Goal: Navigation & Orientation: Find specific page/section

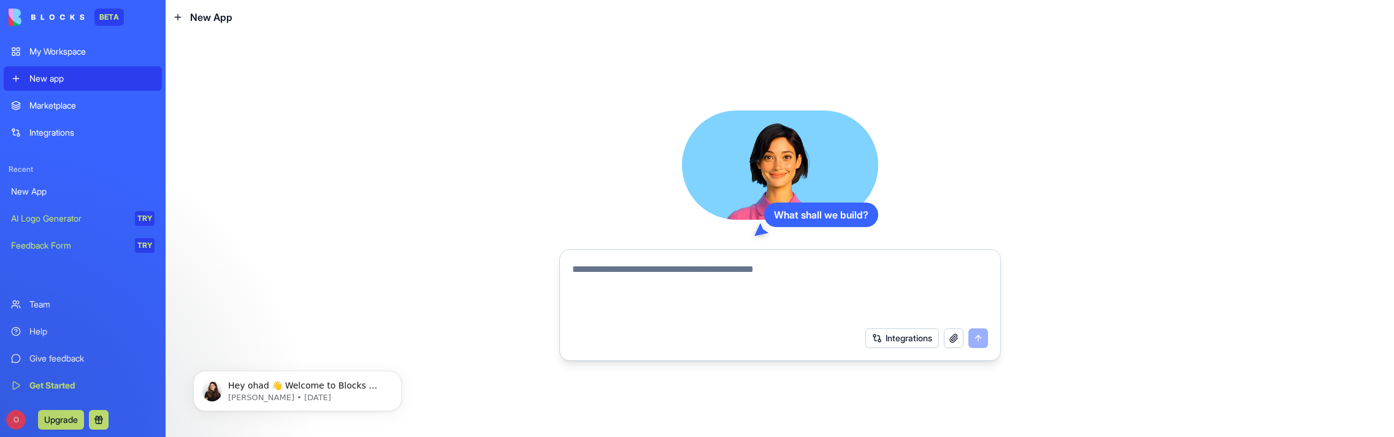
click at [60, 108] on div "Marketplace" at bounding box center [91, 105] width 125 height 12
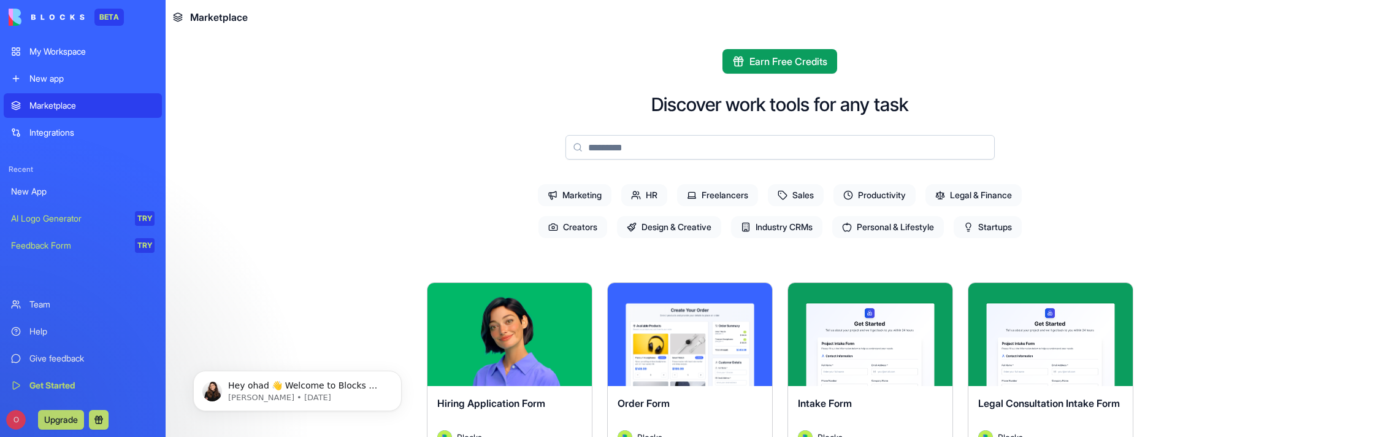
click at [64, 58] on link "My Workspace" at bounding box center [83, 51] width 158 height 25
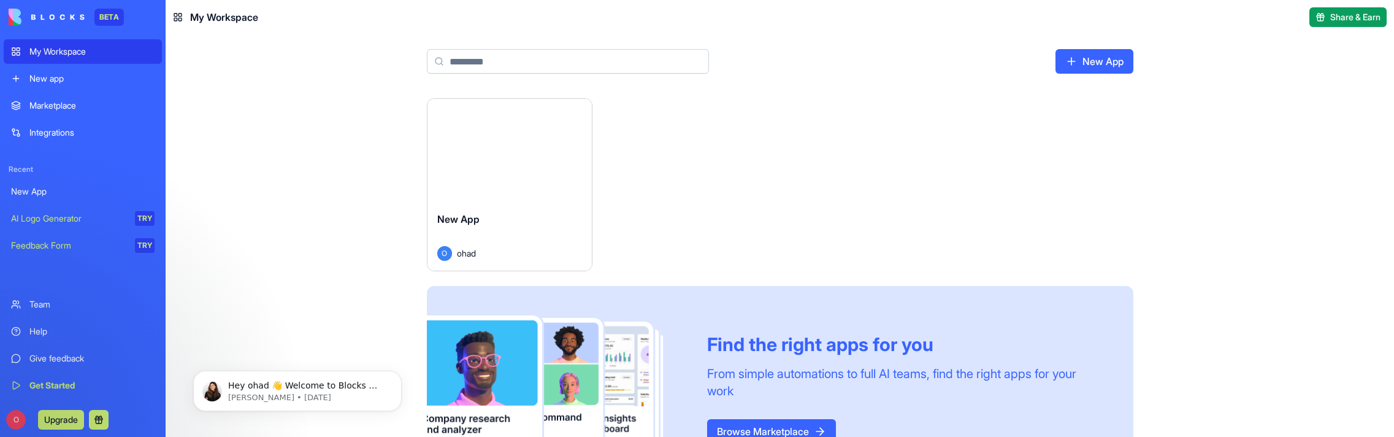
click at [53, 250] on div "Feedback Form" at bounding box center [68, 245] width 115 height 12
click at [42, 129] on div "Integrations" at bounding box center [91, 132] width 125 height 12
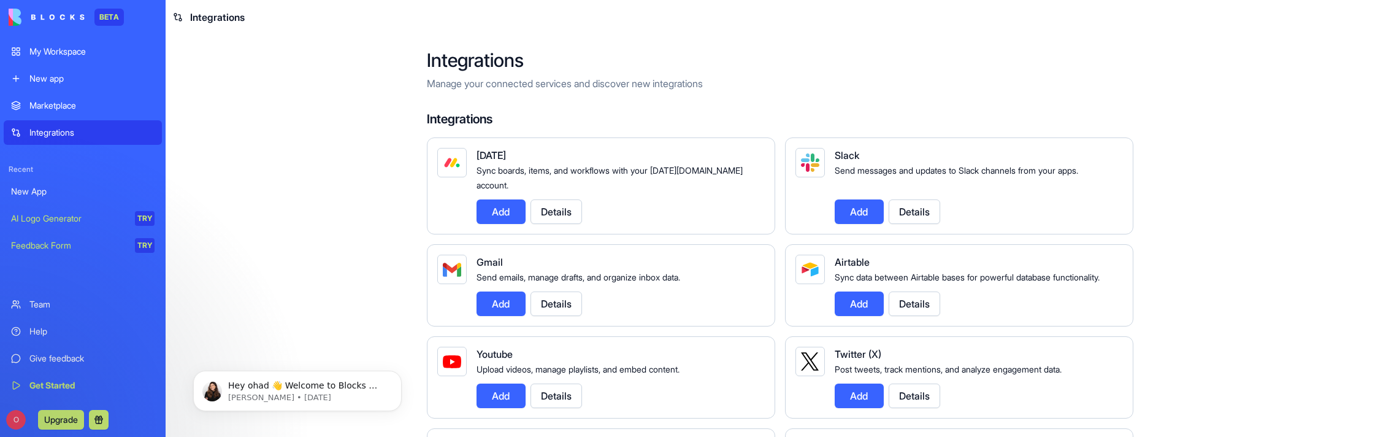
scroll to position [272, 0]
